Goal: Transaction & Acquisition: Purchase product/service

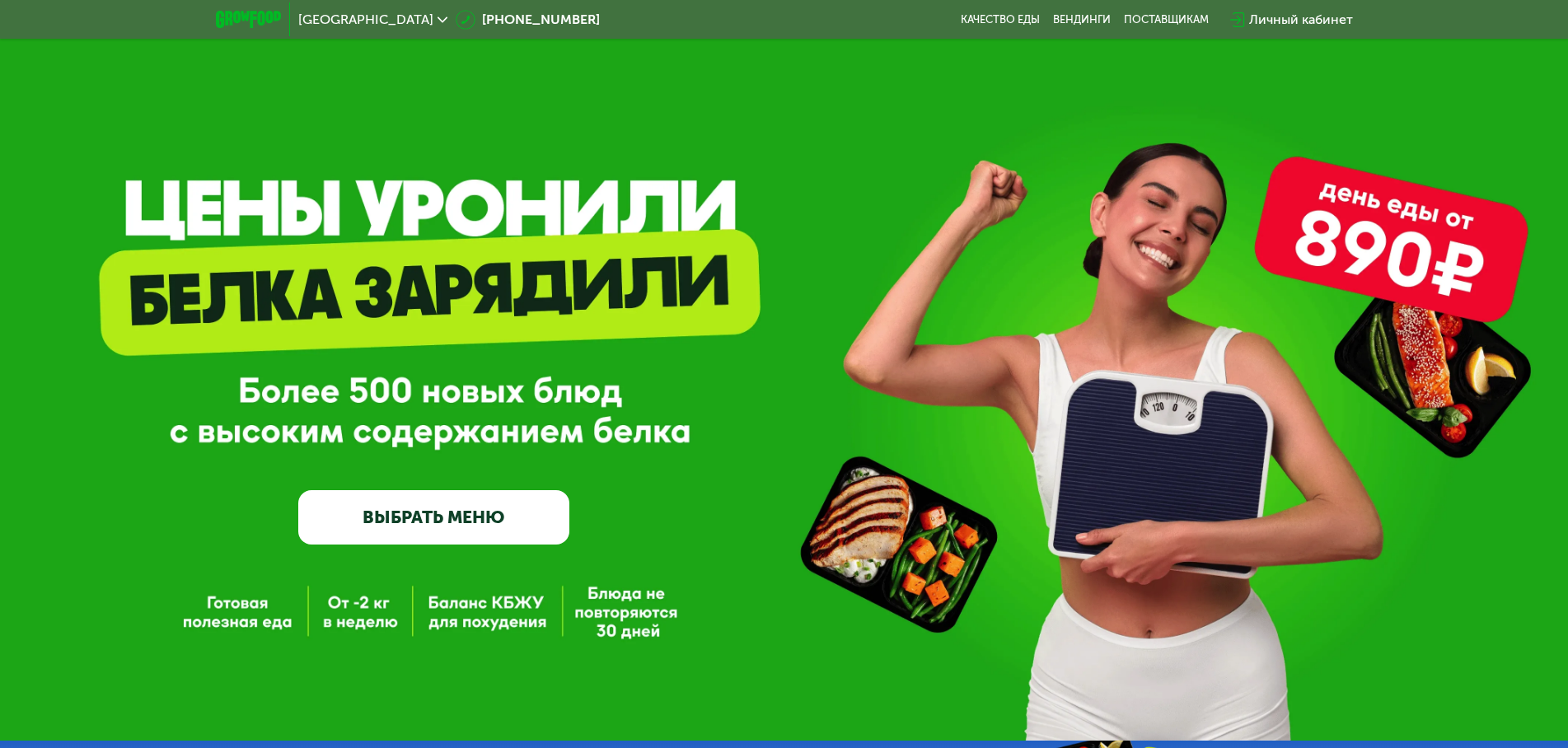
click at [461, 604] on div "GrowFood — доставка правильного питания ВЫБРАТЬ МЕНЮ" at bounding box center [784, 370] width 1568 height 740
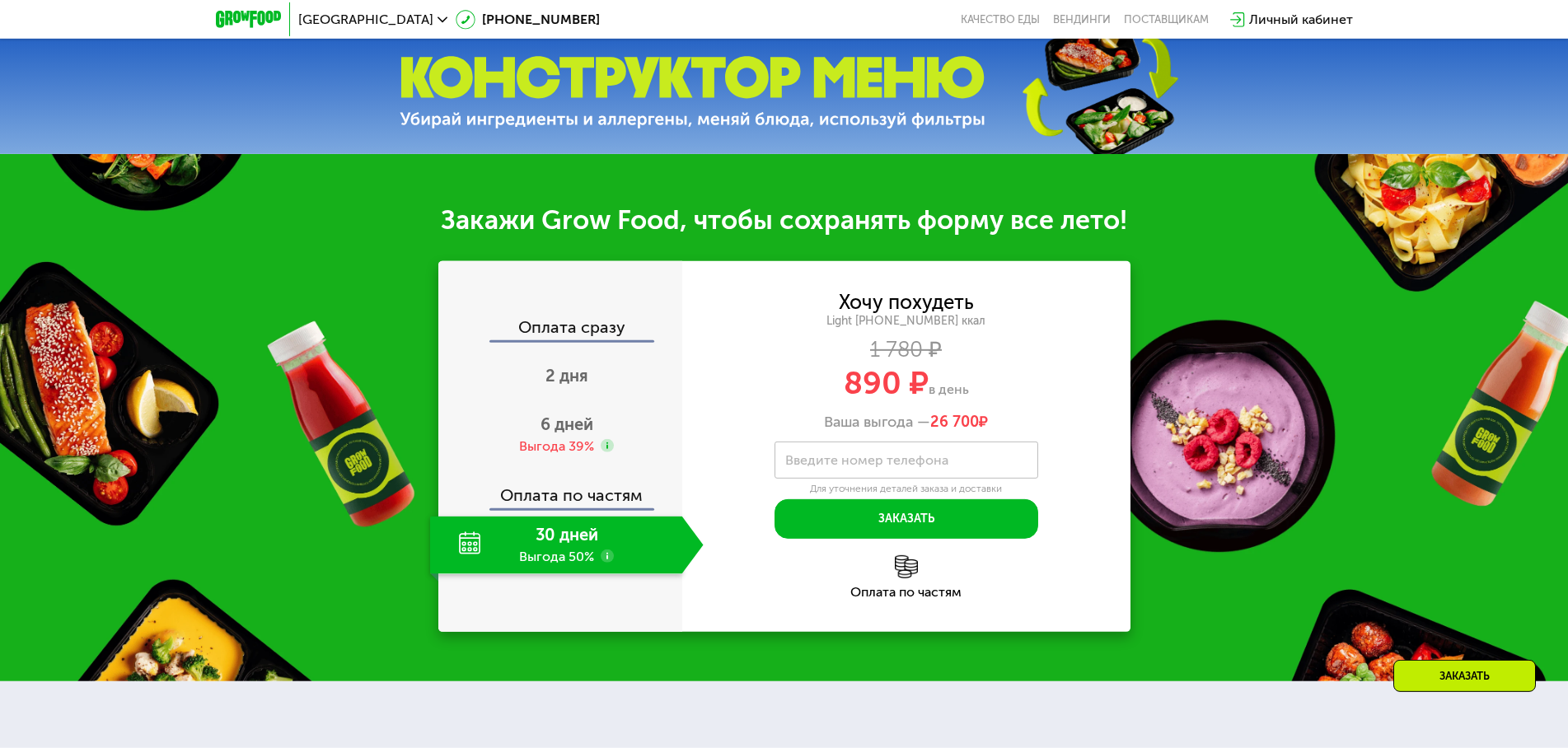
scroll to position [756, 0]
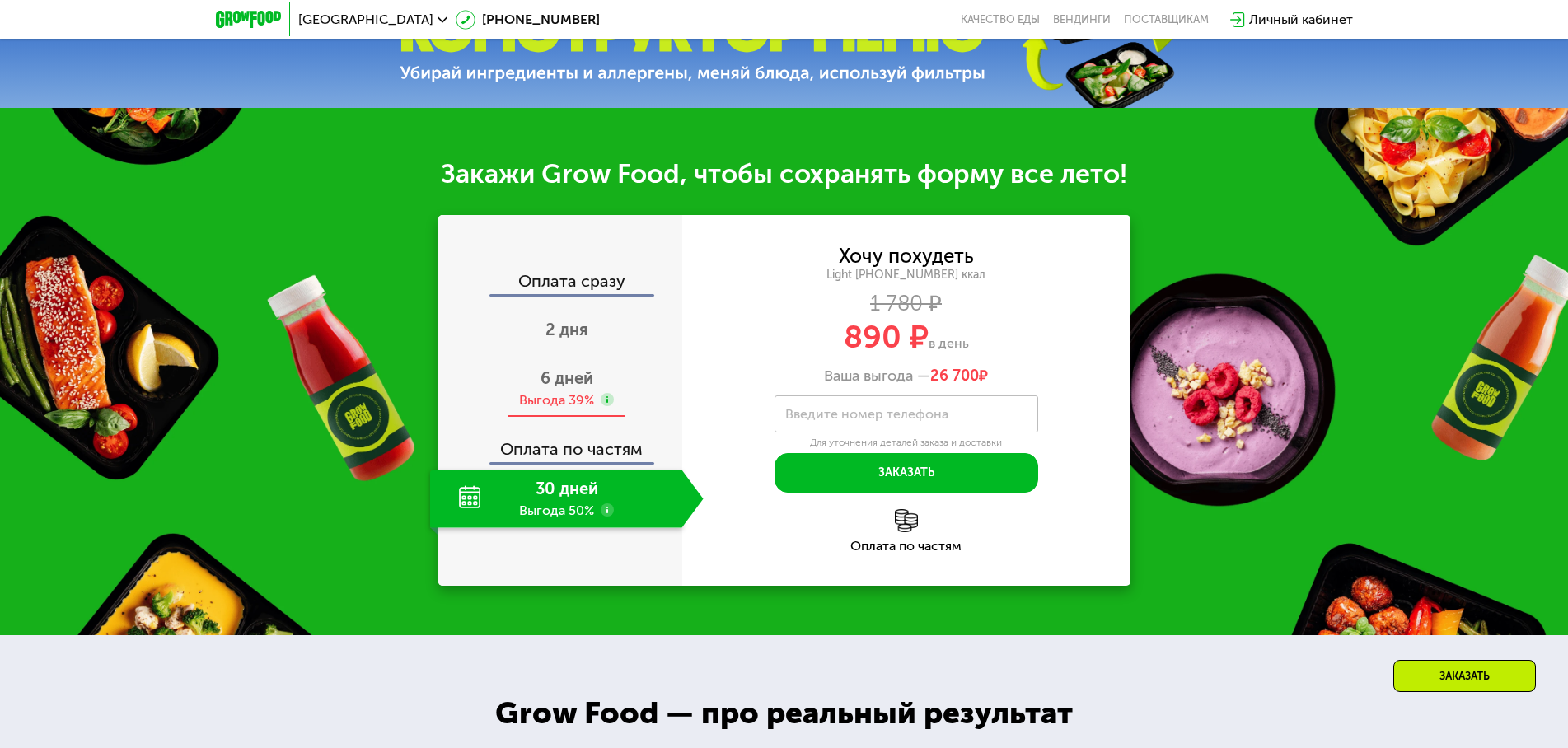
click at [570, 383] on span "6 дней" at bounding box center [567, 378] width 53 height 19
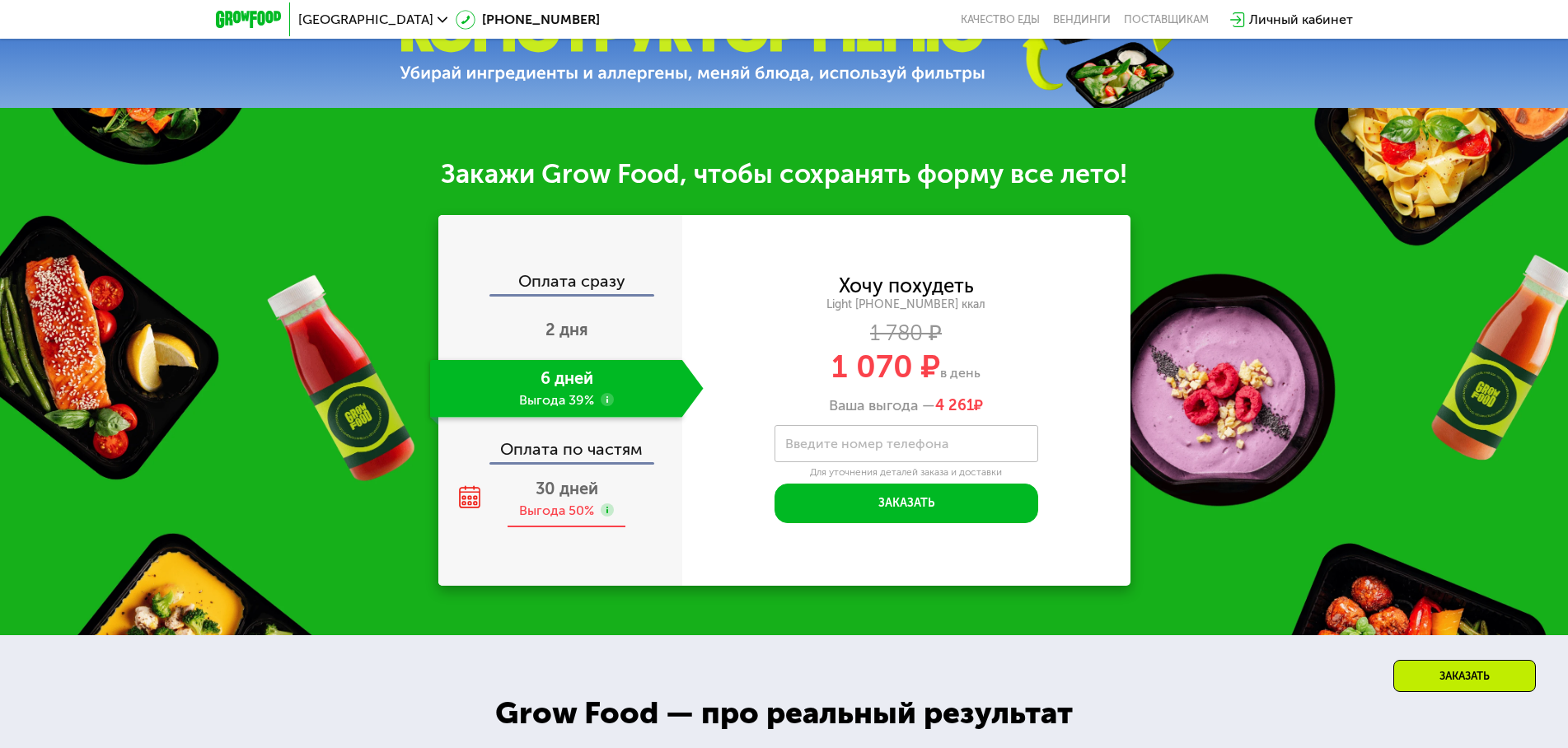
click at [548, 491] on span "30 дней" at bounding box center [567, 488] width 63 height 19
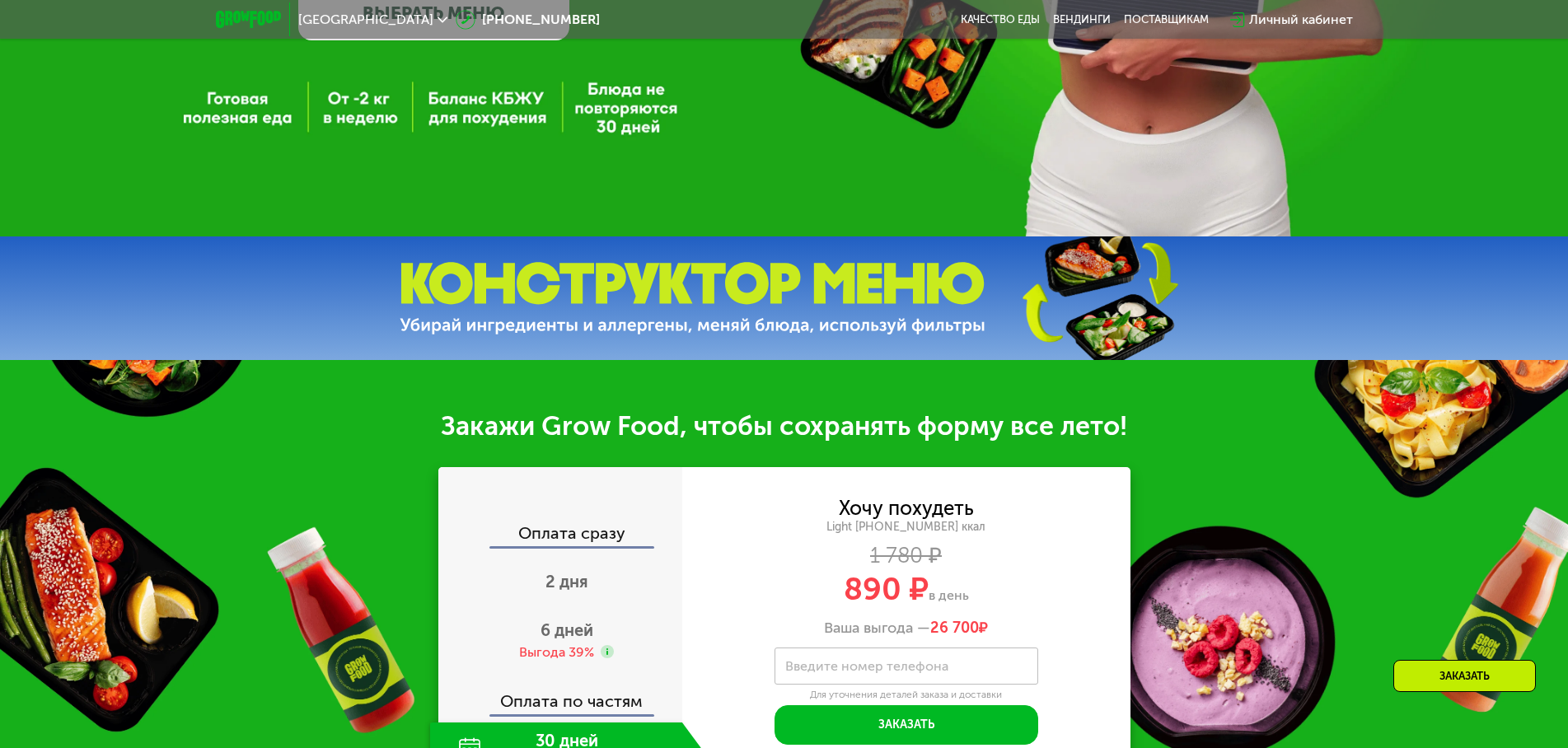
scroll to position [252, 0]
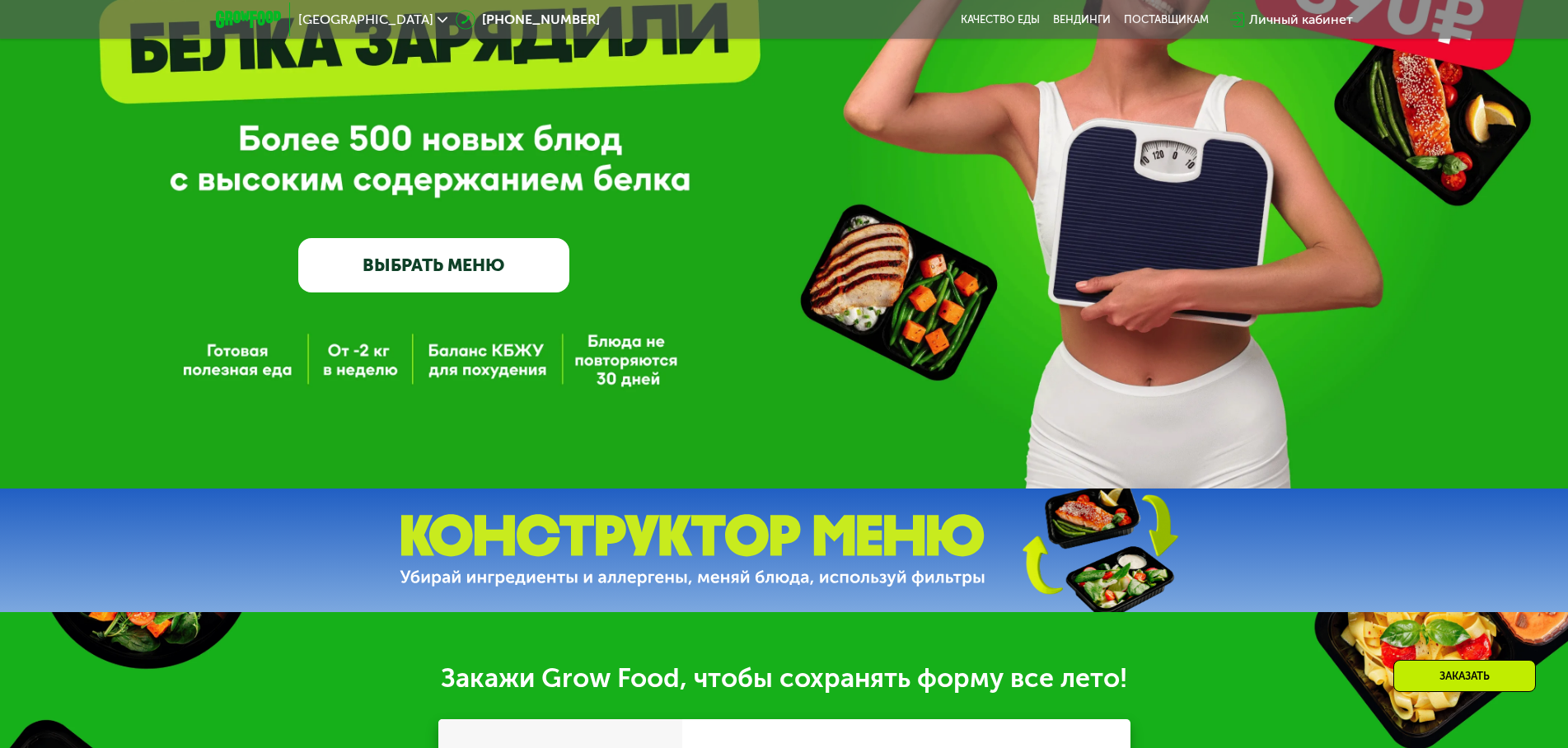
click at [397, 258] on link "ВЫБРАТЬ МЕНЮ" at bounding box center [433, 265] width 271 height 55
click at [346, 375] on div "GrowFood — доставка правильного питания ВЫБРАТЬ МЕНЮ" at bounding box center [784, 118] width 1568 height 740
click at [346, 367] on div "GrowFood — доставка правильного питания ВЫБРАТЬ МЕНЮ" at bounding box center [784, 118] width 1568 height 740
click at [483, 267] on link "ВЫБРАТЬ МЕНЮ" at bounding box center [433, 265] width 271 height 55
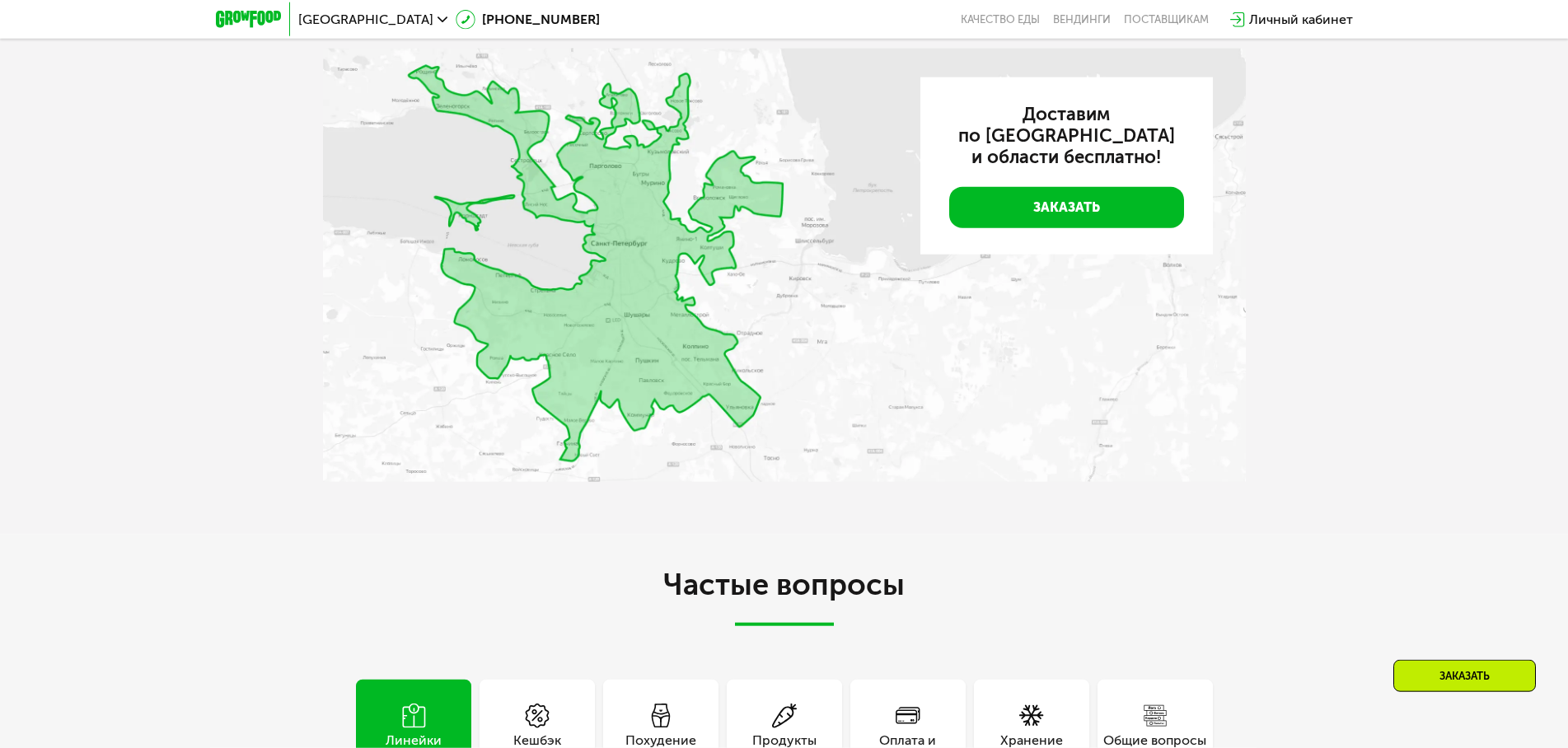
scroll to position [3107, 0]
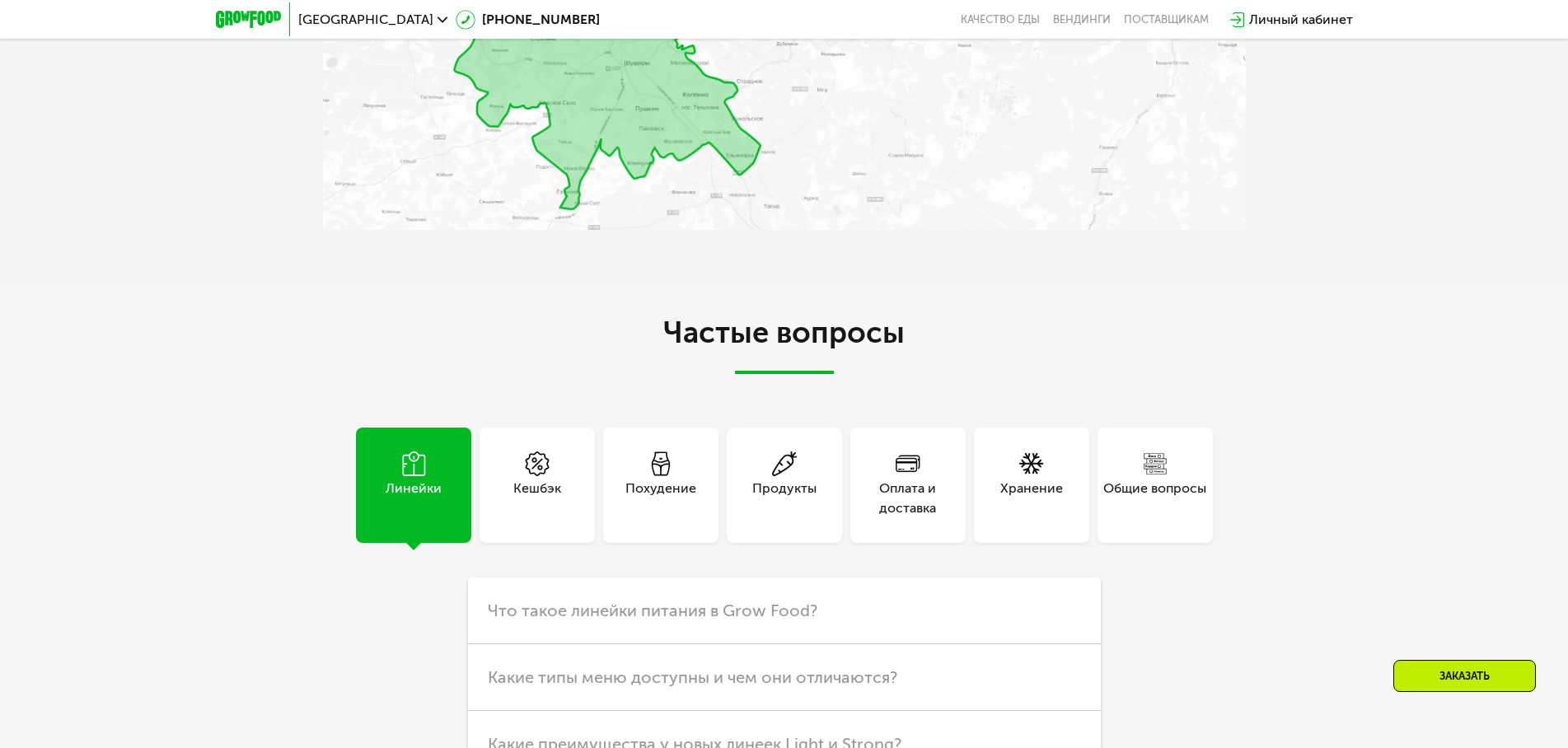
click at [527, 481] on div "Кешбэк" at bounding box center [537, 498] width 48 height 40
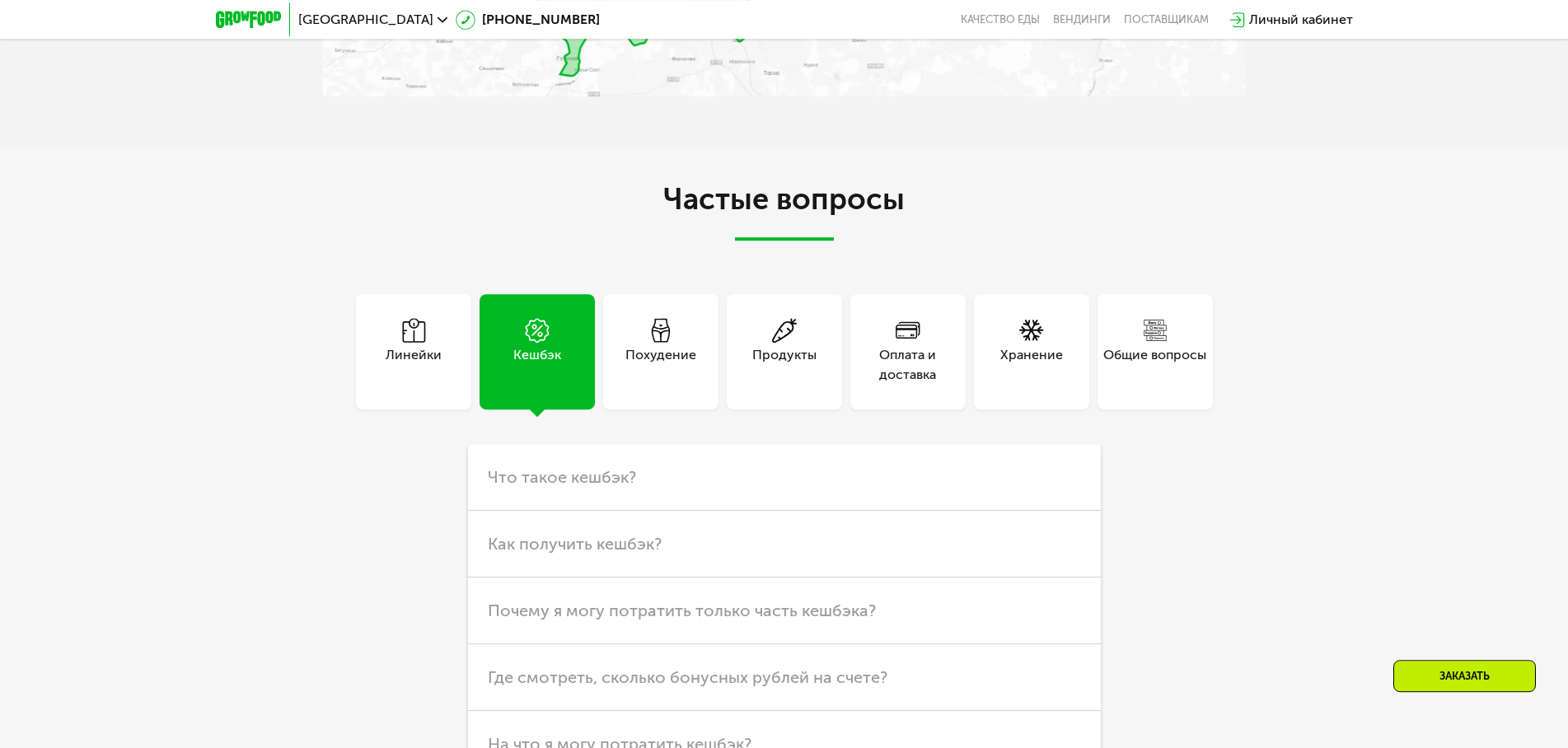
scroll to position [3192, 0]
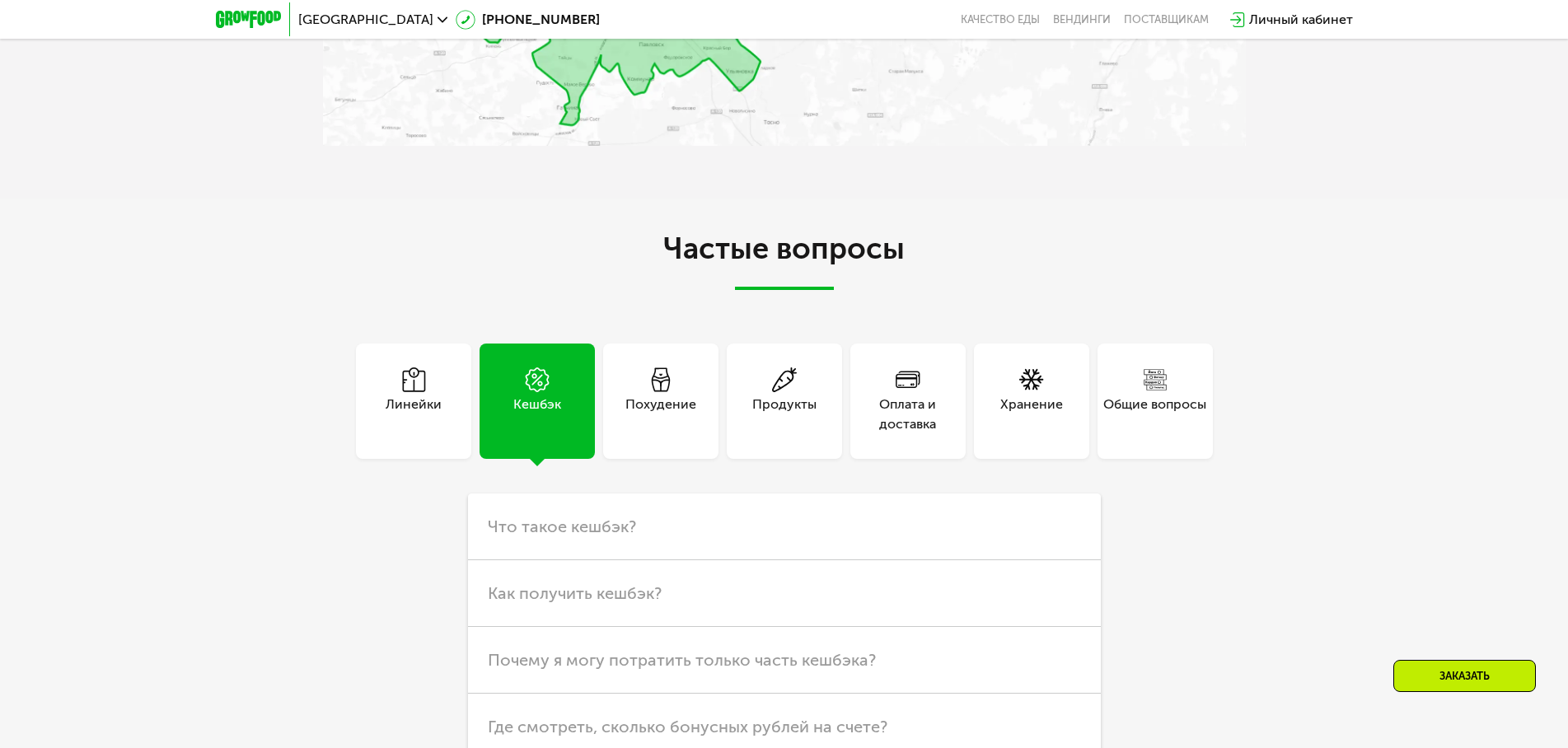
click at [644, 395] on div "Похудение" at bounding box center [660, 414] width 71 height 40
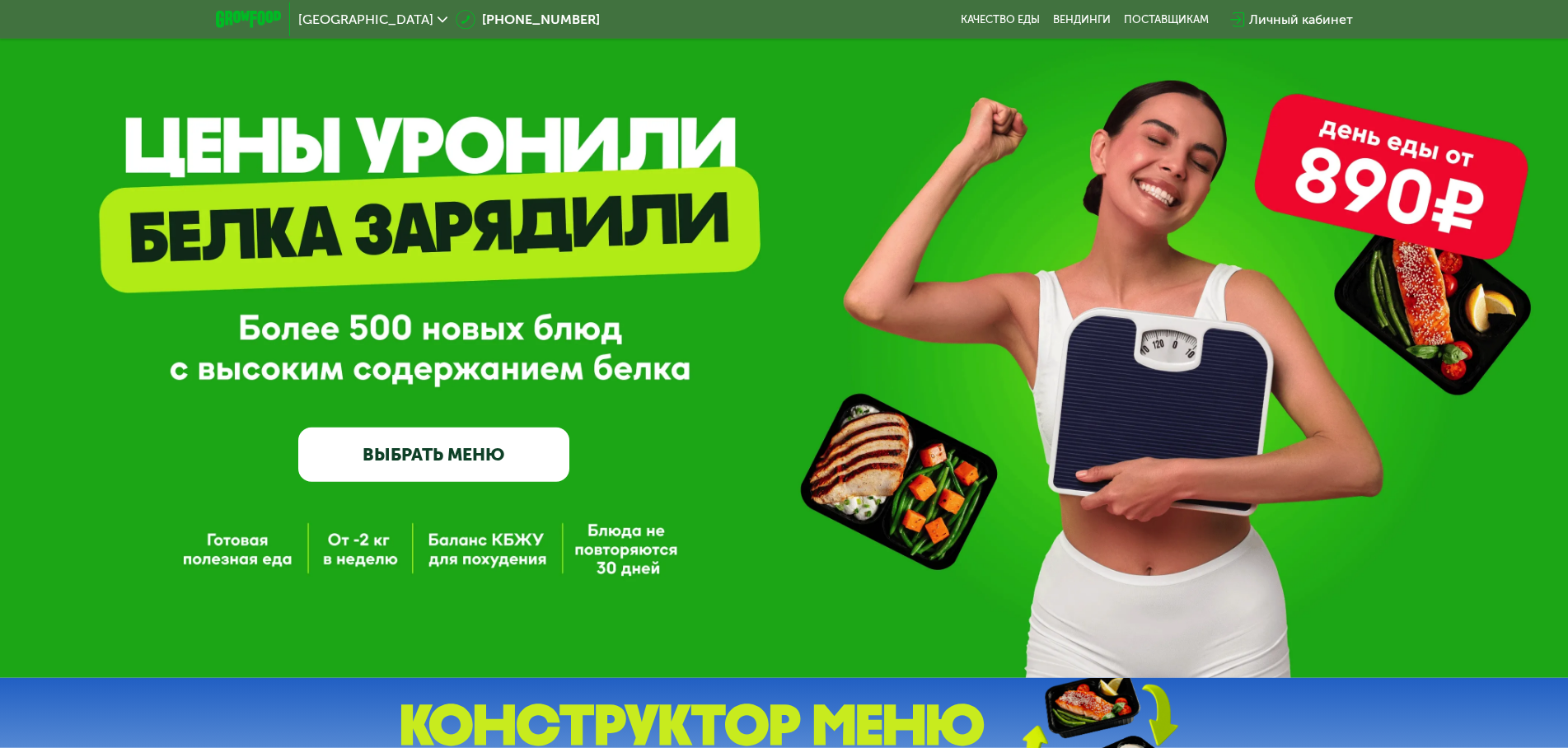
scroll to position [0, 0]
